Goal: Check status

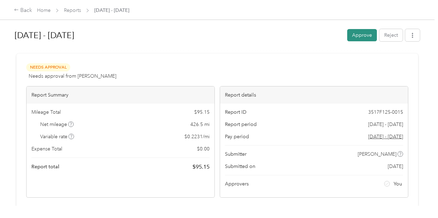
click at [353, 33] on button "Approve" at bounding box center [362, 35] width 30 height 12
